Goal: Task Accomplishment & Management: Manage account settings

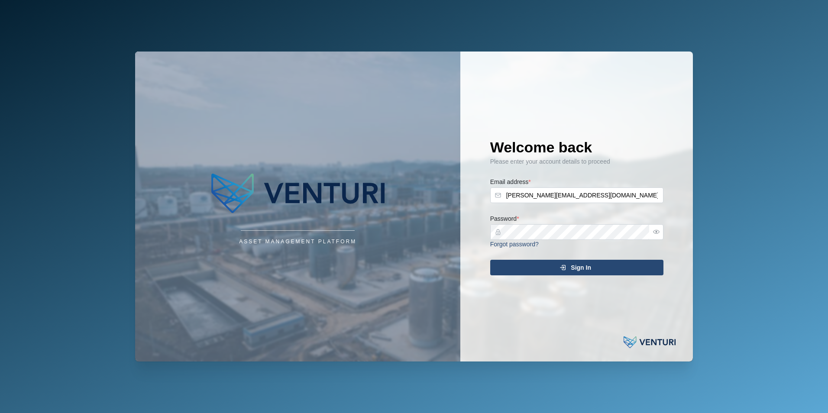
click at [474, 2] on div "Asset Management Platform Welcome back Please enter your account details to pro…" at bounding box center [414, 206] width 572 height 413
type input "[PERSON_NAME][EMAIL_ADDRESS][DOMAIN_NAME]"
click at [619, 270] on div "Sign In" at bounding box center [575, 267] width 159 height 15
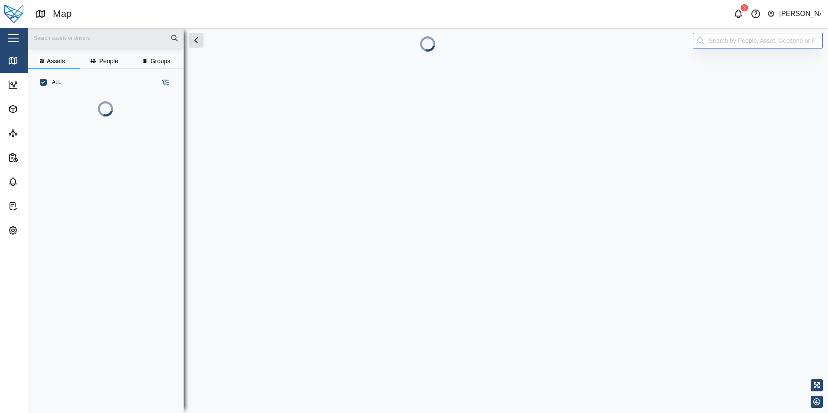
scroll to position [307, 136]
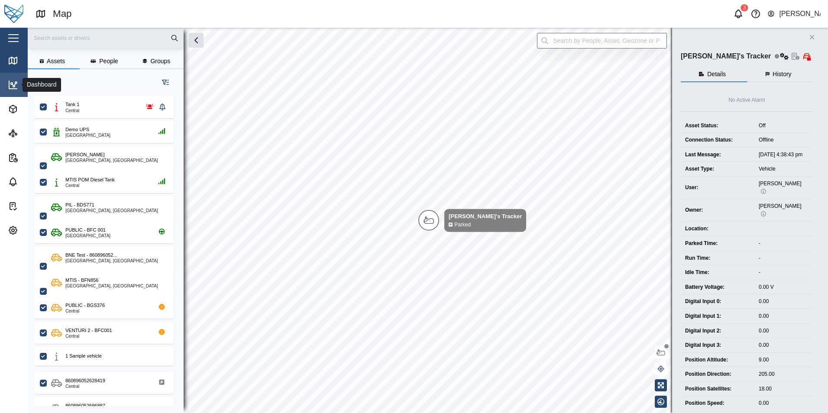
click at [10, 89] on icon at bounding box center [13, 85] width 8 height 8
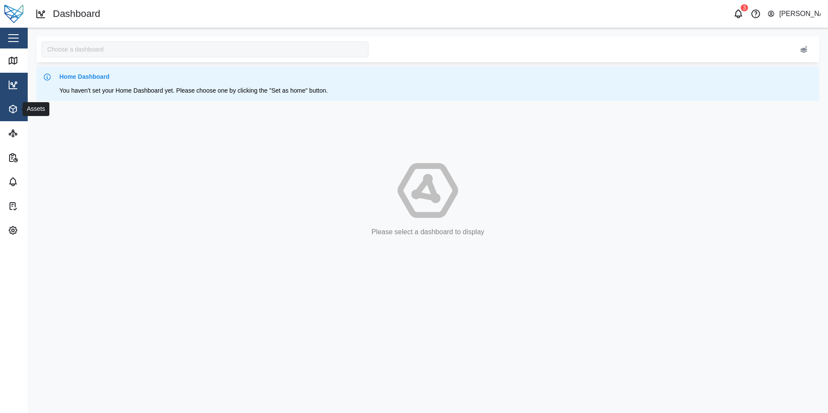
click at [15, 103] on span "Assets" at bounding box center [47, 109] width 79 height 24
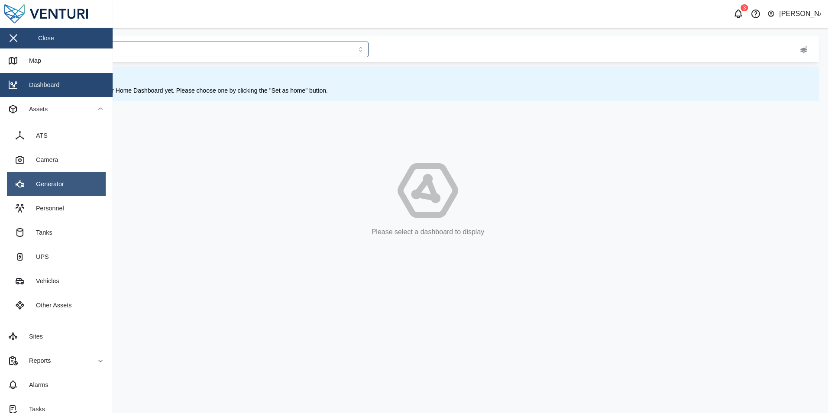
click at [54, 182] on div "Generator" at bounding box center [46, 184] width 35 height 10
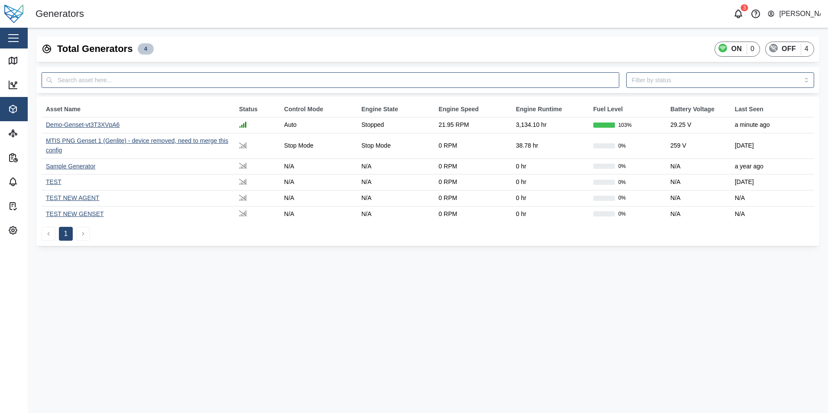
click at [83, 126] on div "Demo-Genset-vt3T3XVpA6" at bounding box center [83, 124] width 74 height 7
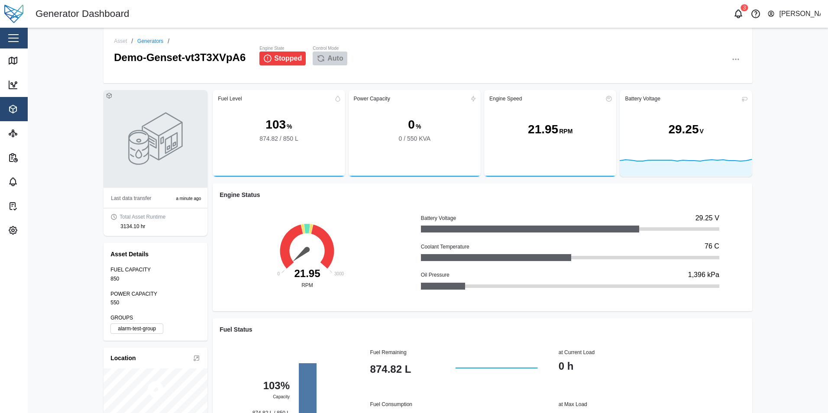
click at [734, 58] on icon "button" at bounding box center [736, 59] width 9 height 9
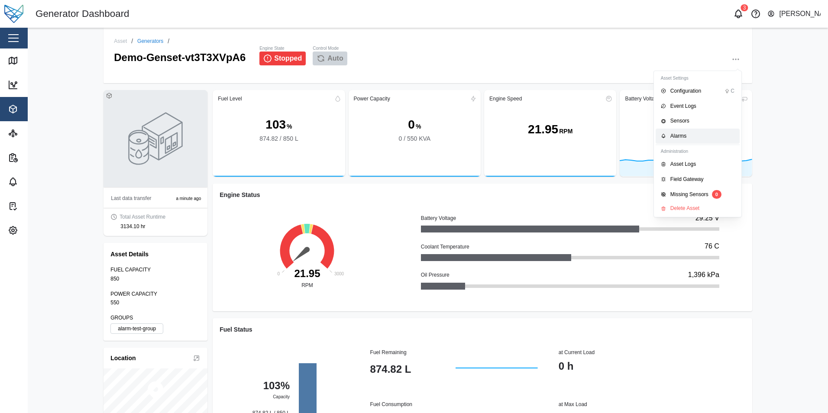
click at [689, 133] on div "Alarms" at bounding box center [703, 136] width 64 height 8
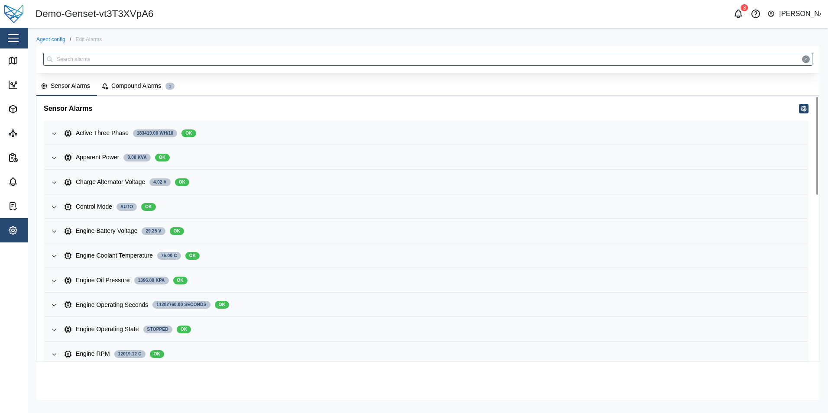
click at [141, 91] on div "Compound Alarms" at bounding box center [136, 86] width 50 height 10
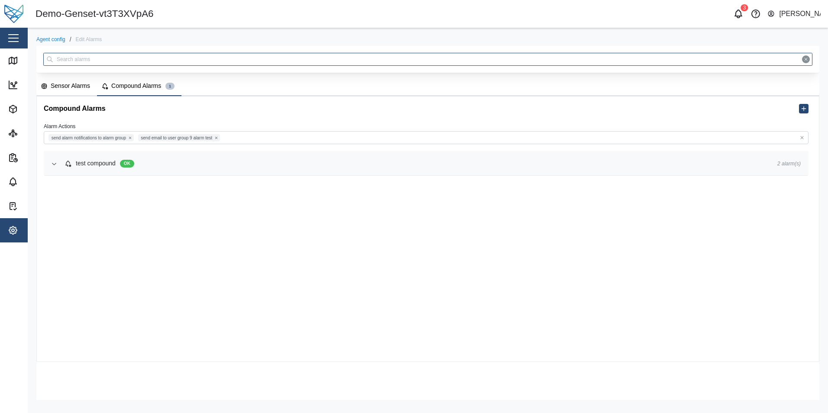
click at [290, 165] on div "test compound OK" at bounding box center [414, 164] width 699 height 10
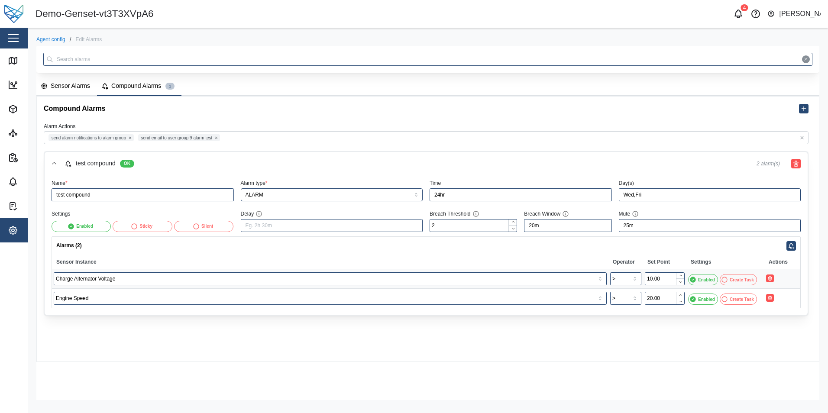
click at [357, 9] on div "Demo-Genset-vt3T3XVpA6" at bounding box center [232, 13] width 393 height 15
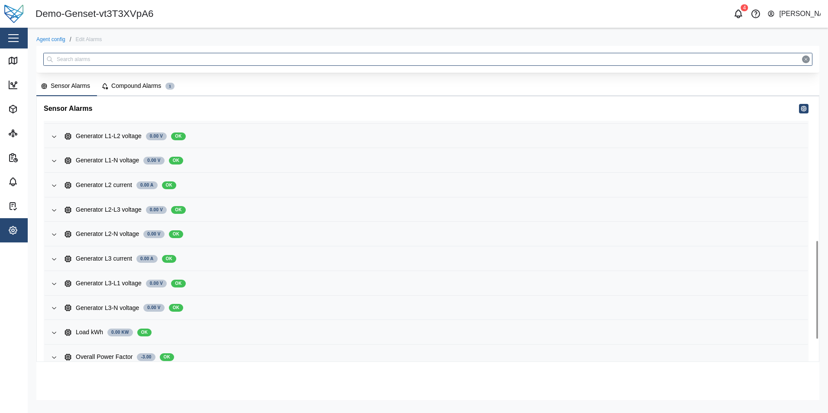
scroll to position [450, 0]
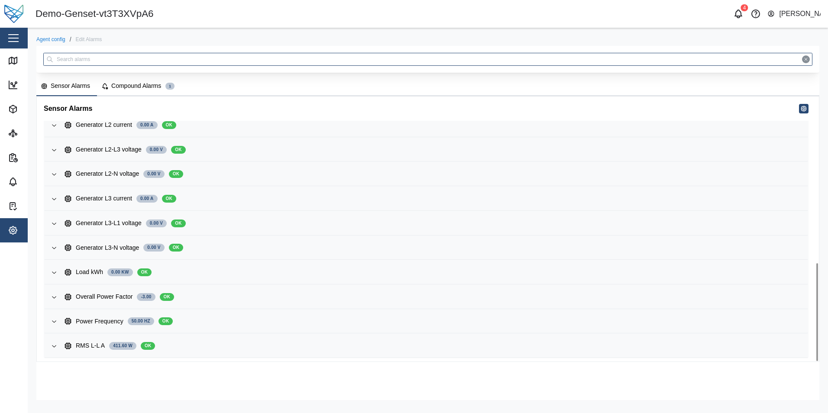
click at [128, 87] on div "Compound Alarms" at bounding box center [136, 86] width 50 height 10
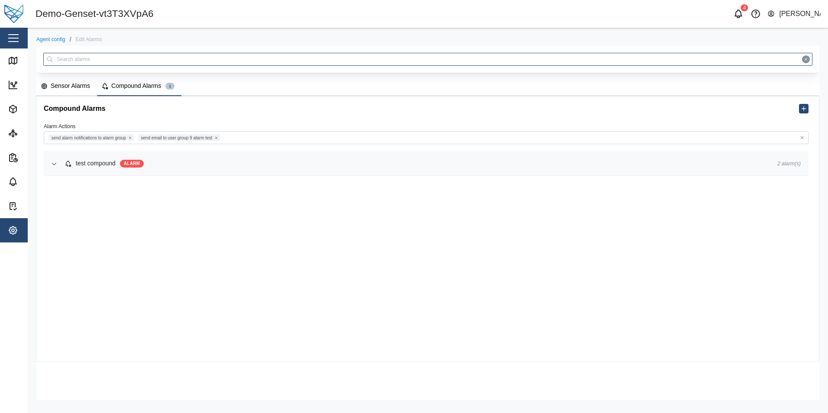
click at [197, 175] on span "test compound ALARM" at bounding box center [414, 163] width 699 height 23
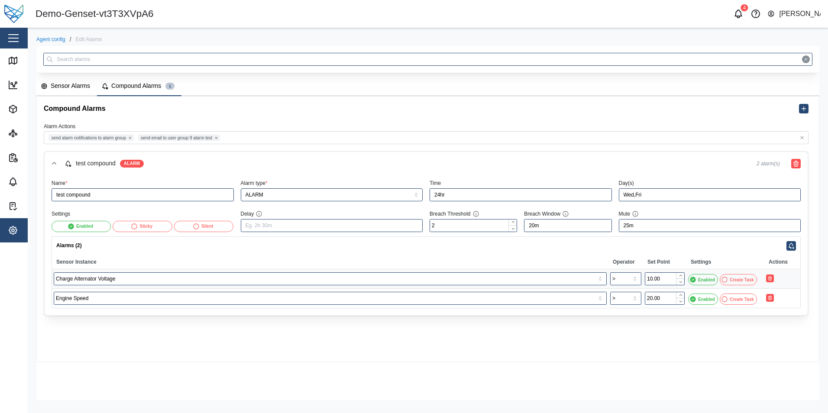
click at [705, 281] on div "Enabled" at bounding box center [707, 280] width 17 height 7
click at [781, 319] on span "Save Changes" at bounding box center [777, 319] width 36 height 12
click at [706, 295] on span "Enabled" at bounding box center [707, 299] width 17 height 10
click at [789, 322] on span "Save Changes" at bounding box center [777, 319] width 36 height 12
click at [737, 13] on icon "button" at bounding box center [739, 14] width 10 height 10
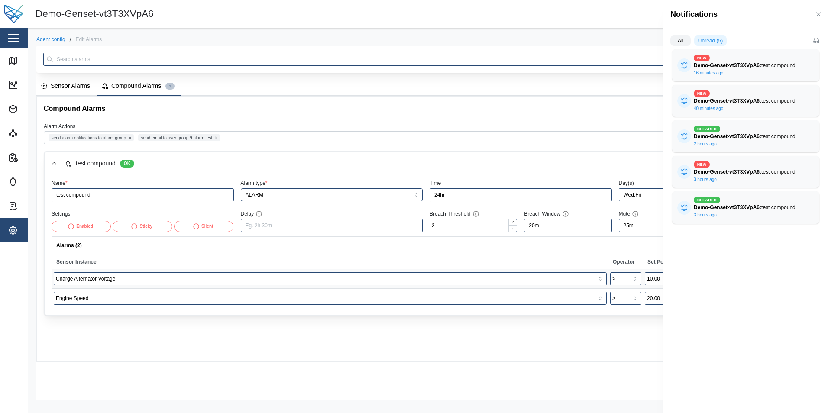
click at [621, 41] on div at bounding box center [414, 206] width 828 height 413
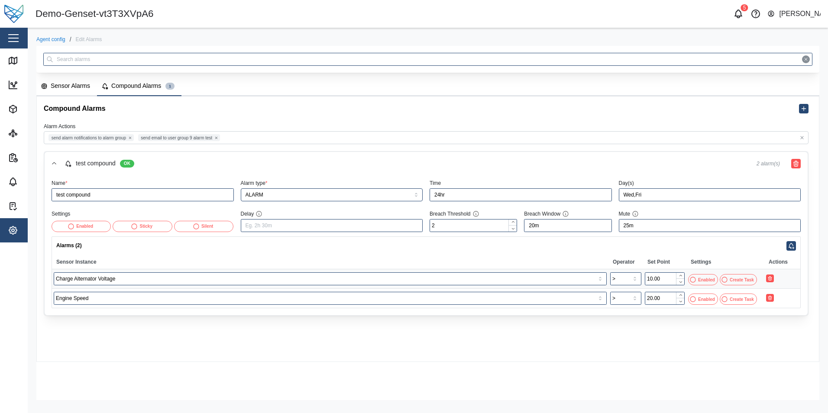
click at [692, 302] on icon "button" at bounding box center [693, 299] width 7 height 7
click at [776, 317] on span "Save Changes" at bounding box center [777, 319] width 36 height 12
